Goal: Information Seeking & Learning: Learn about a topic

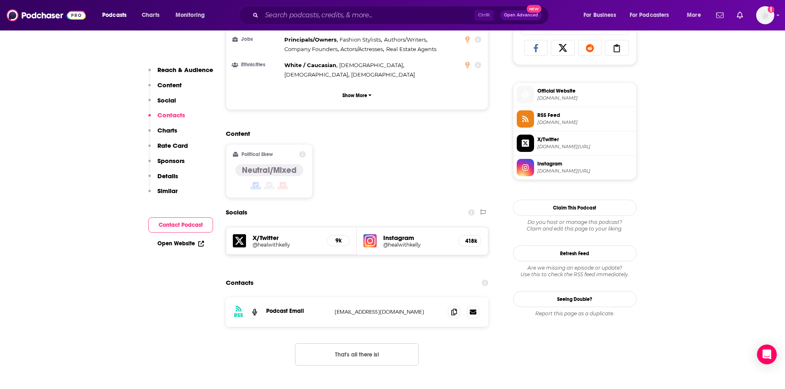
scroll to position [536, 0]
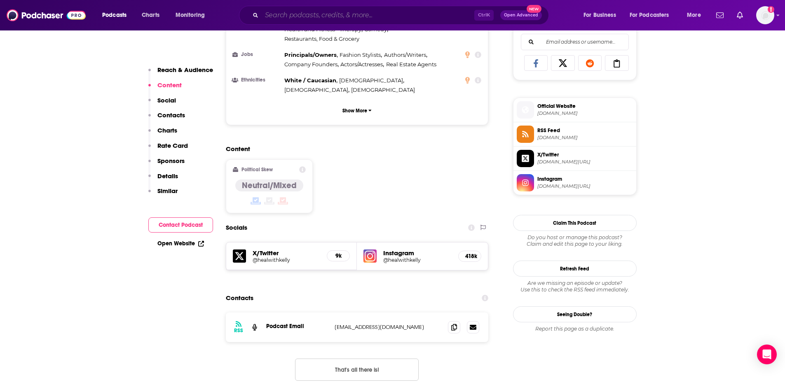
click at [301, 12] on input "Search podcasts, credits, & more..." at bounding box center [368, 15] width 213 height 13
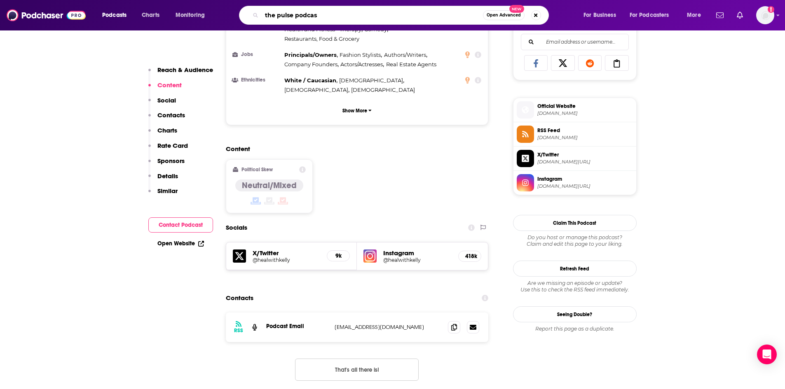
type input "the pulse podcast"
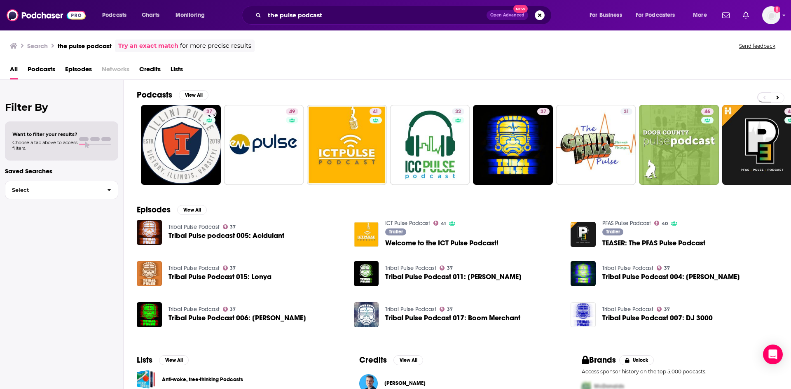
click at [33, 67] on span "Podcasts" at bounding box center [42, 71] width 28 height 17
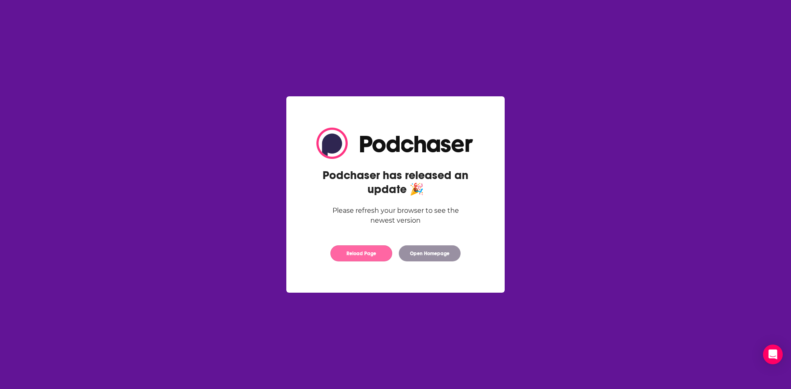
click at [361, 251] on button "Reload Page" at bounding box center [361, 254] width 62 height 16
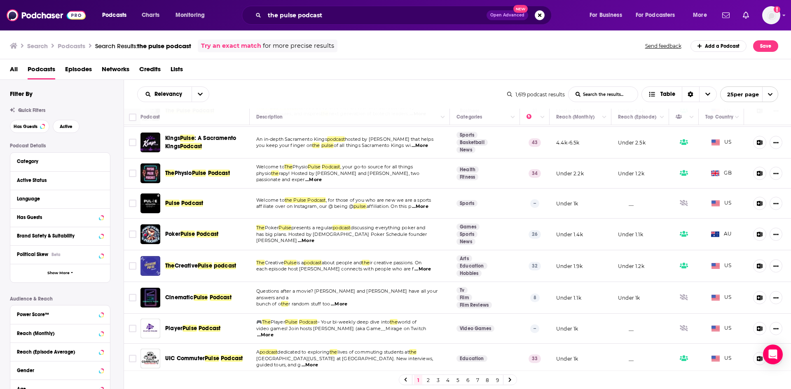
scroll to position [523, 0]
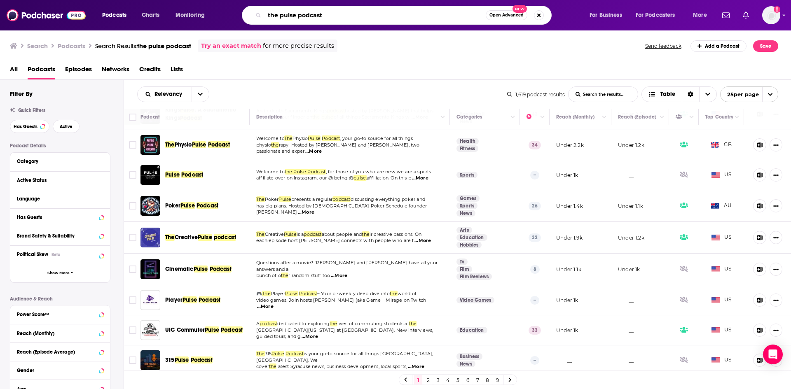
drag, startPoint x: 330, startPoint y: 16, endPoint x: 255, endPoint y: 20, distance: 74.6
click at [255, 20] on div "the pulse podcast Open Advanced New" at bounding box center [397, 15] width 310 height 19
type input "the [GEOGRAPHIC_DATA]"
